Goal: Obtain resource: Download file/media

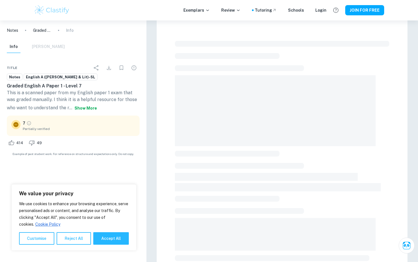
click at [105, 243] on button "Accept All" at bounding box center [111, 238] width 36 height 12
checkbox input "true"
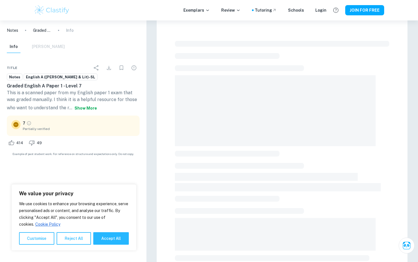
checkbox input "true"
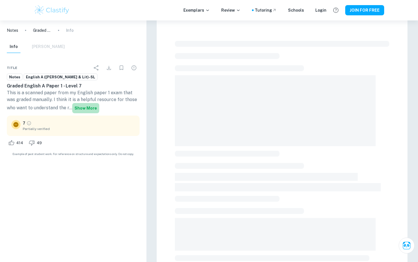
click at [75, 109] on button "Show more" at bounding box center [85, 108] width 27 height 10
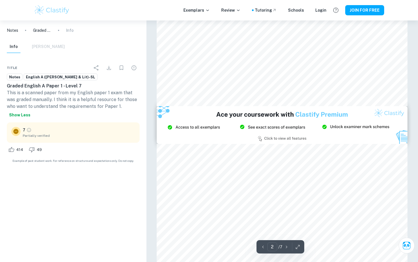
type input "3"
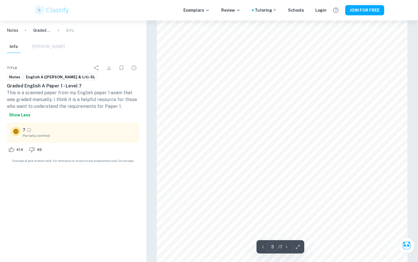
scroll to position [800, 0]
